Goal: Task Accomplishment & Management: Manage account settings

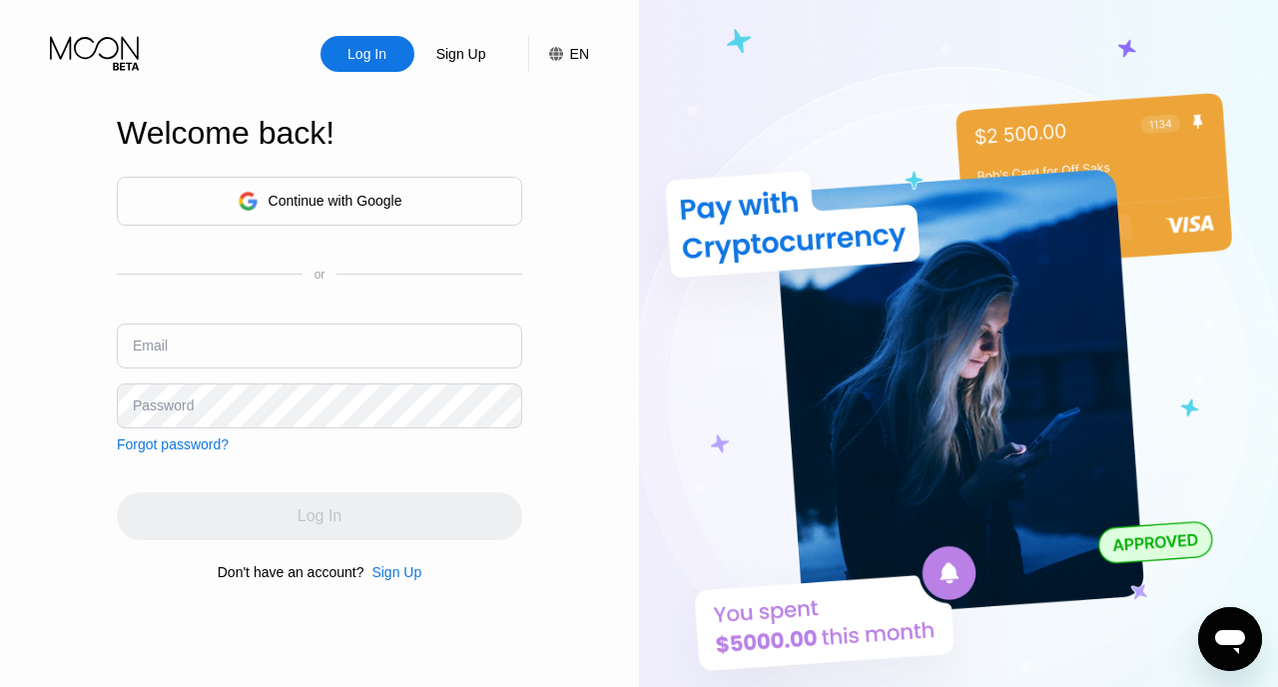
type input "[EMAIL_ADDRESS][DOMAIN_NAME]"
click at [329, 337] on input "[EMAIL_ADDRESS][DOMAIN_NAME]" at bounding box center [319, 346] width 405 height 45
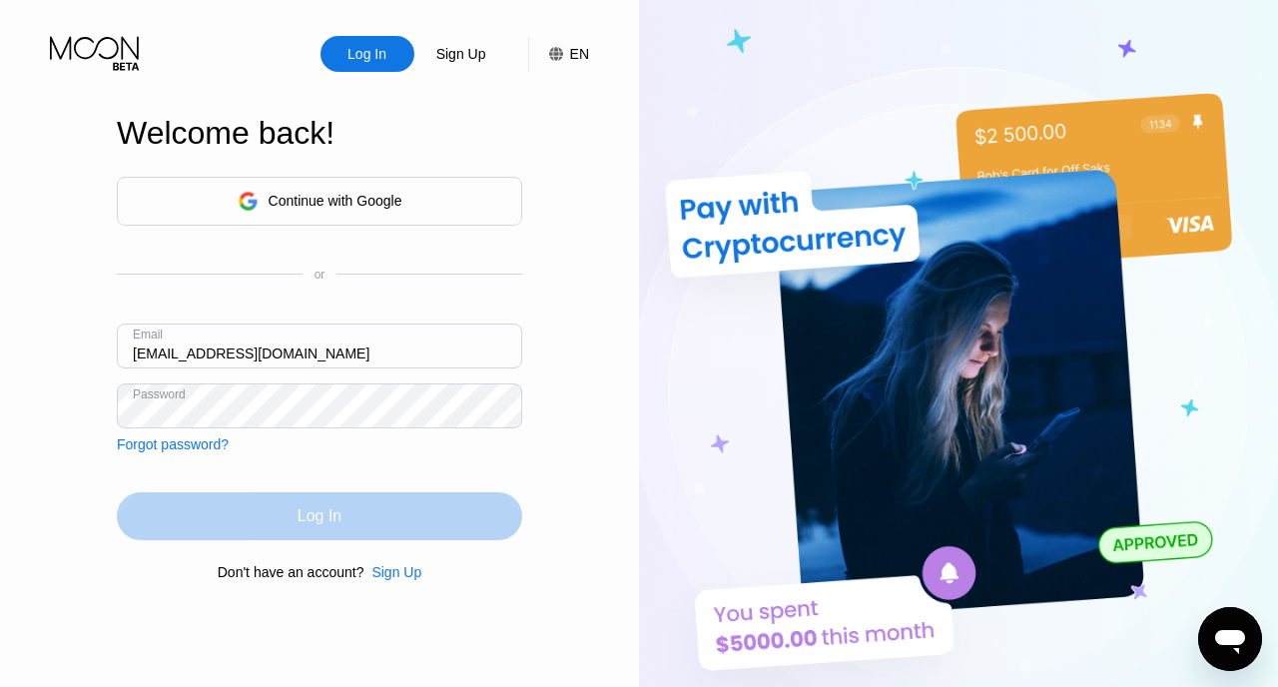
click at [313, 501] on div "Log In" at bounding box center [319, 516] width 405 height 48
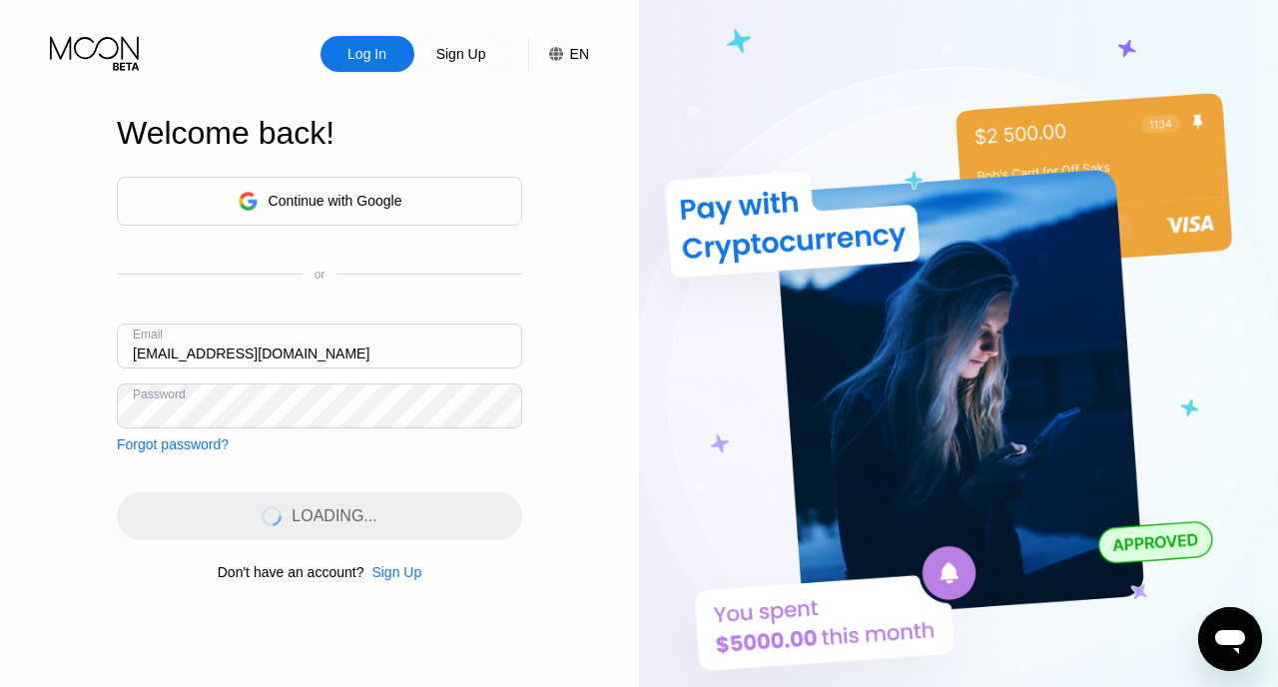
click at [592, 334] on div "Log In Sign Up EN Language Select an item Save Welcome back! Continue with Goog…" at bounding box center [319, 378] width 639 height 756
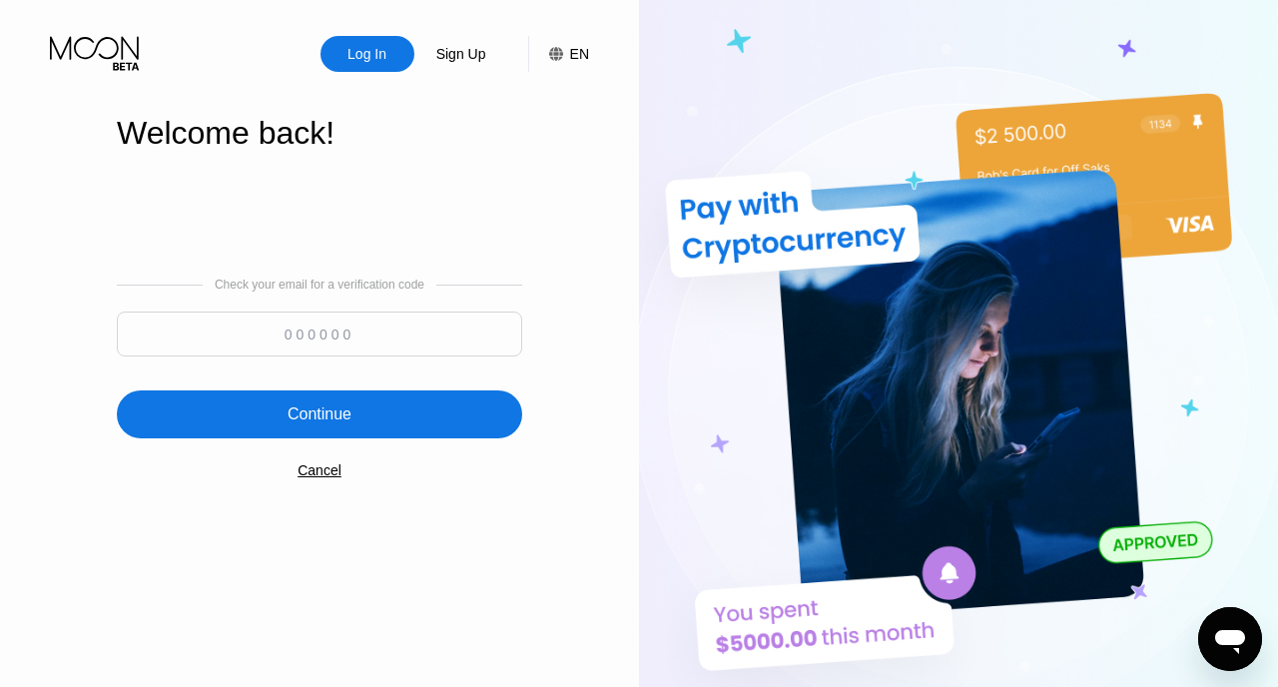
click at [341, 345] on input at bounding box center [319, 334] width 405 height 45
paste input "647981"
type input "647981"
click at [306, 422] on div "Continue" at bounding box center [320, 414] width 64 height 20
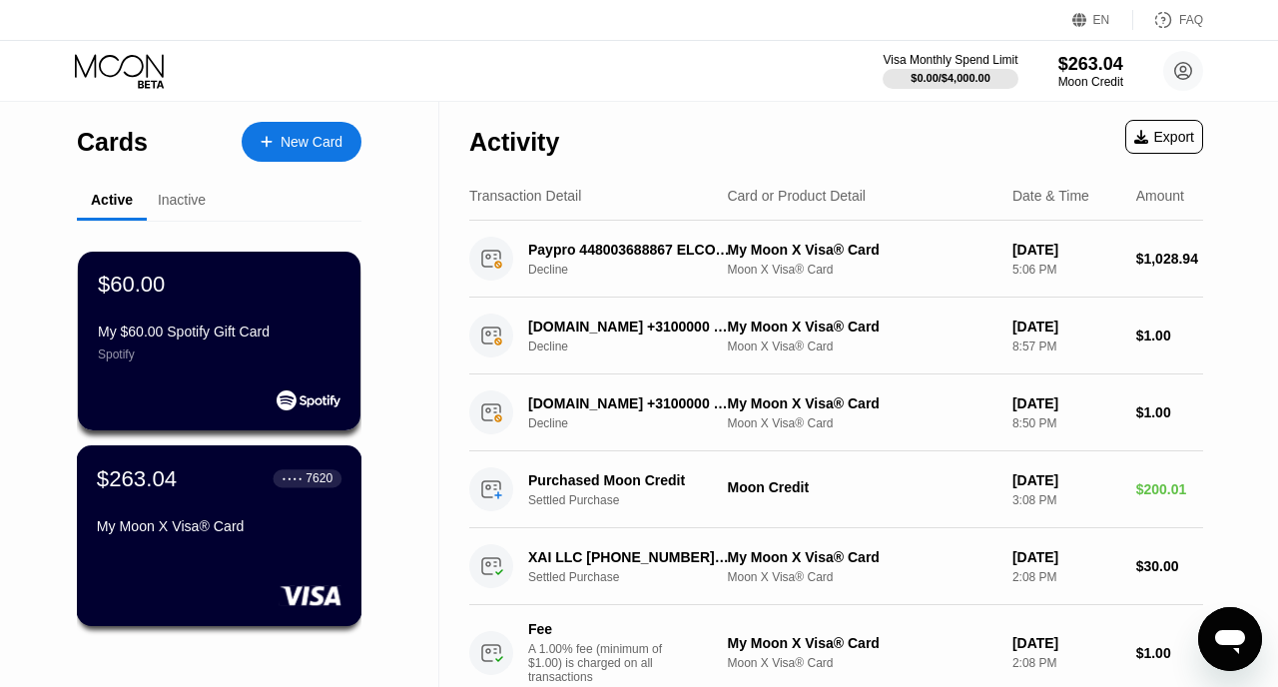
click at [157, 532] on div "My Moon X Visa® Card" at bounding box center [219, 526] width 245 height 16
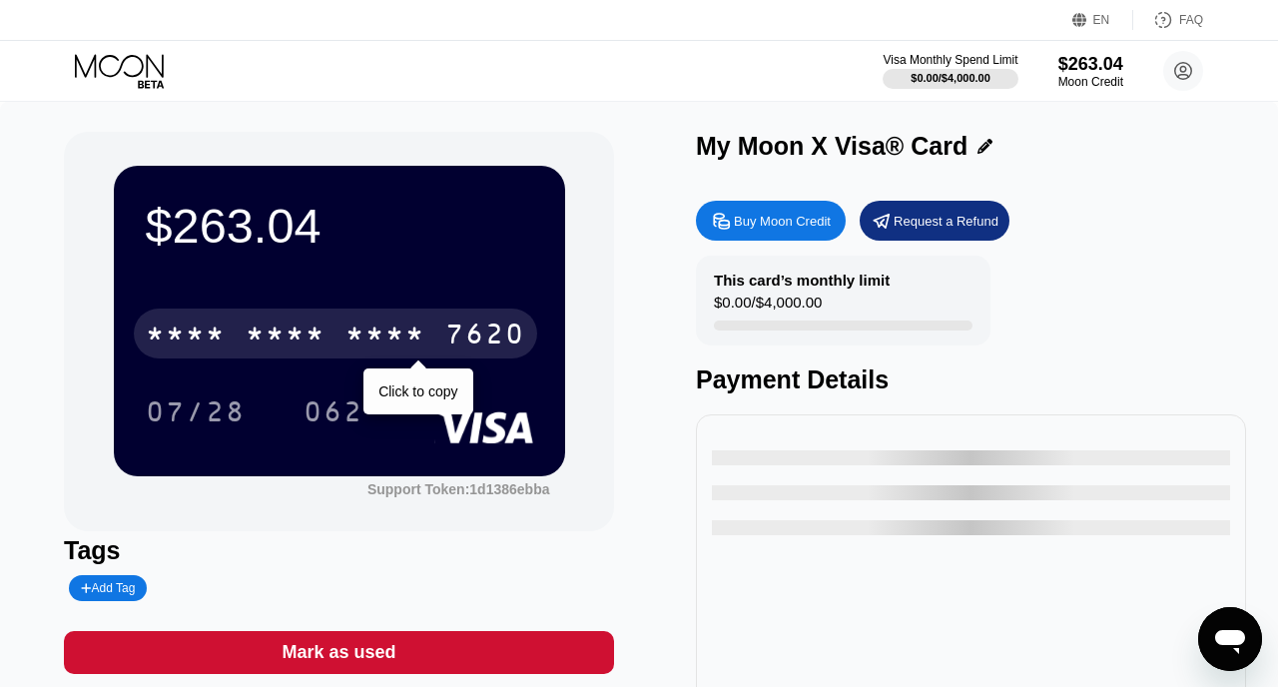
click at [310, 339] on div "* * * *" at bounding box center [286, 337] width 80 height 32
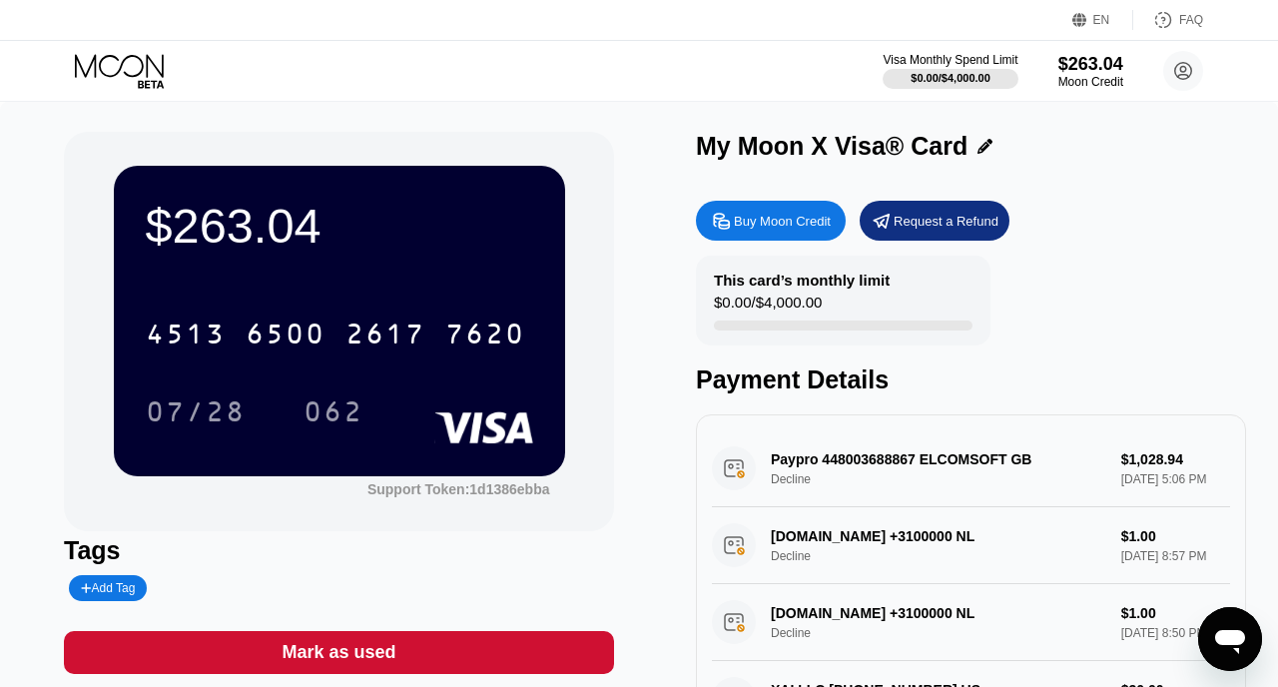
click at [117, 78] on icon at bounding box center [121, 71] width 93 height 35
